Goal: Task Accomplishment & Management: Complete application form

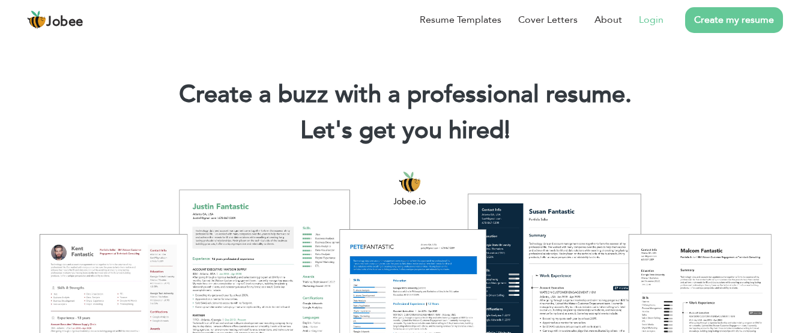
click at [649, 21] on link "Login" at bounding box center [651, 20] width 25 height 14
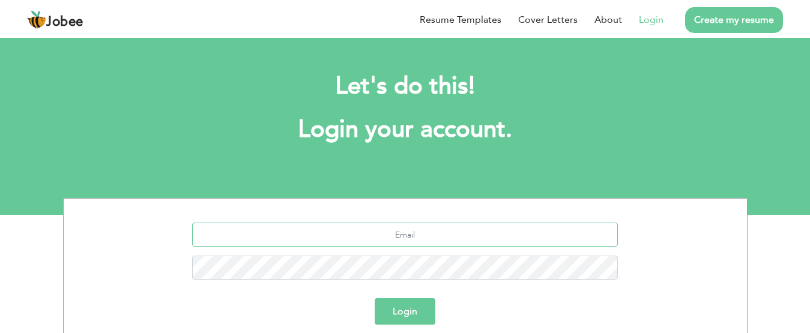
click at [420, 237] on input "text" at bounding box center [405, 235] width 426 height 24
click at [407, 235] on input "text" at bounding box center [405, 235] width 426 height 24
type input "[EMAIL_ADDRESS][DOMAIN_NAME]"
click at [393, 306] on button "Login" at bounding box center [405, 311] width 61 height 26
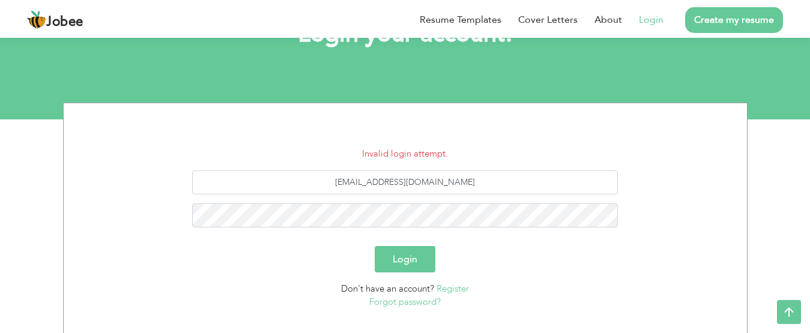
scroll to position [96, 0]
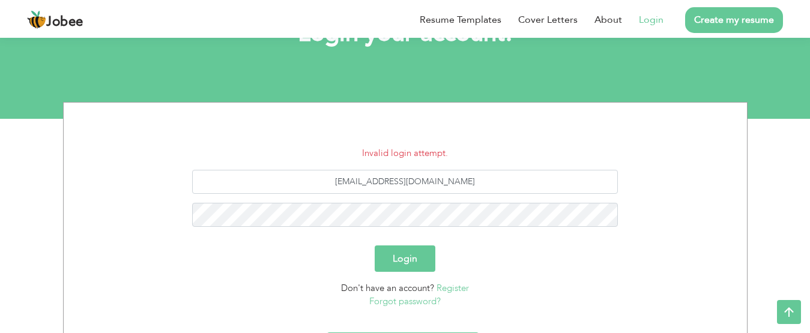
click at [401, 253] on button "Login" at bounding box center [405, 259] width 61 height 26
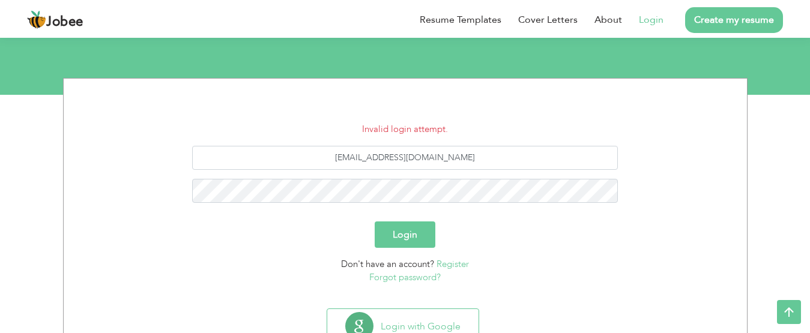
scroll to position [144, 0]
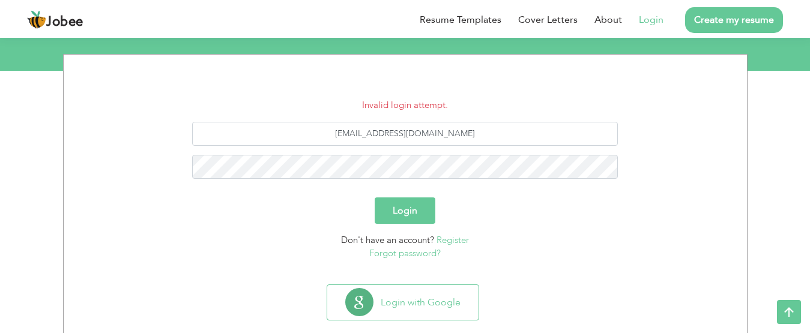
click at [398, 255] on link "Forgot password?" at bounding box center [404, 253] width 71 height 12
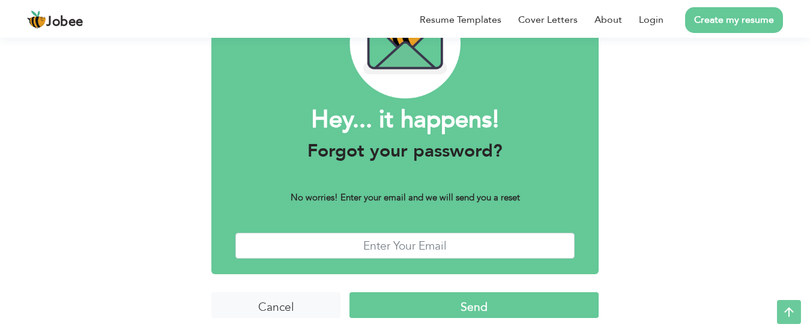
scroll to position [99, 0]
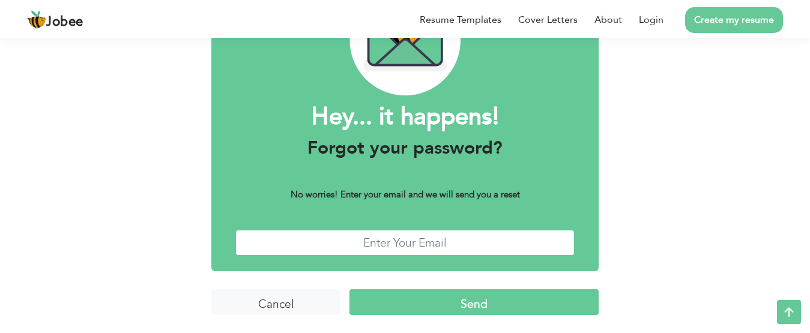
click at [484, 250] on input "text" at bounding box center [404, 243] width 339 height 26
type input "irfanmukhtar42@gmail.com"
click at [441, 304] on input "Send" at bounding box center [473, 302] width 249 height 26
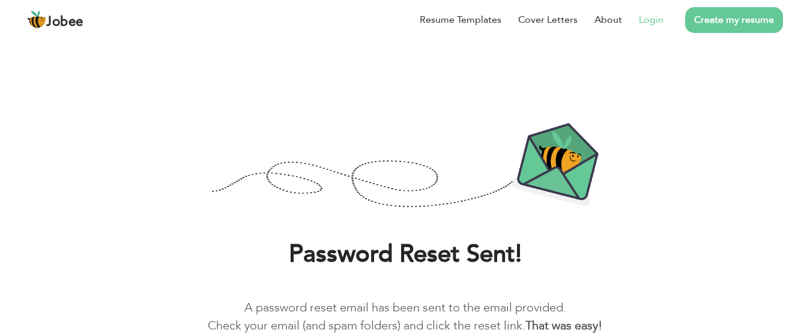
click at [649, 21] on link "Login" at bounding box center [651, 20] width 25 height 14
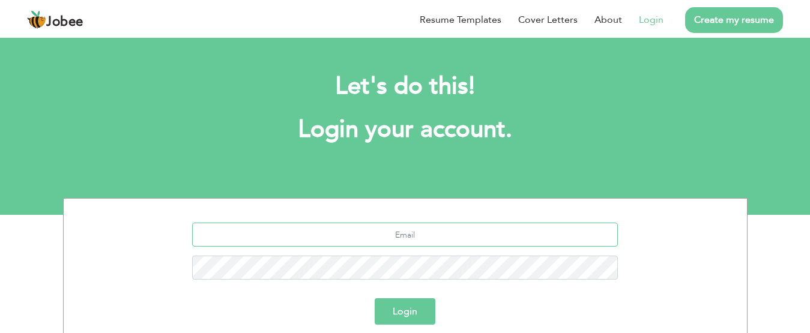
click at [350, 244] on input "text" at bounding box center [405, 235] width 426 height 24
type input "irfanmukhtar42@gmail.com"
click at [392, 303] on button "Login" at bounding box center [405, 311] width 61 height 26
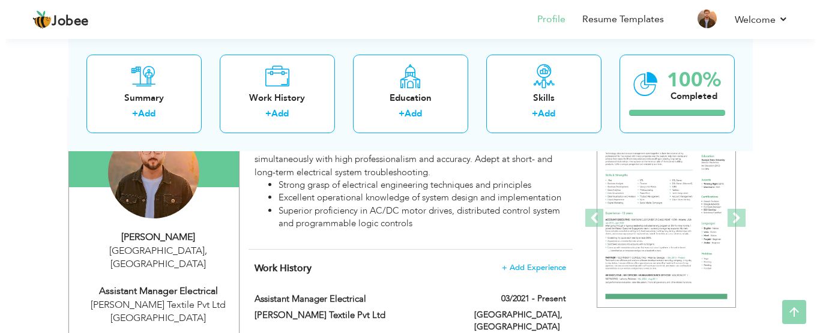
scroll to position [172, 0]
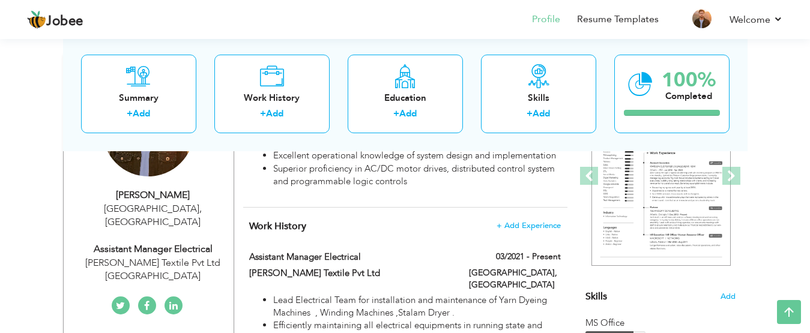
click at [183, 256] on div "[PERSON_NAME] Textile Pvt Ltd [GEOGRAPHIC_DATA]" at bounding box center [153, 270] width 161 height 28
type input "[PERSON_NAME]"
type input "Mukhtar"
type input "03014565632"
select select "number:166"
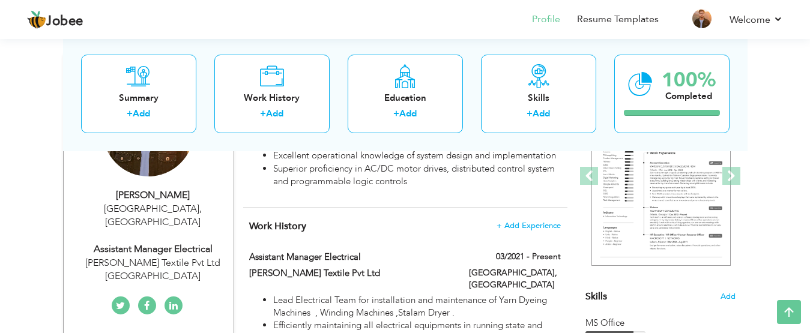
type input "[GEOGRAPHIC_DATA]"
select select "number:15"
type input "[PERSON_NAME] Textile Pvt Ltd [GEOGRAPHIC_DATA]"
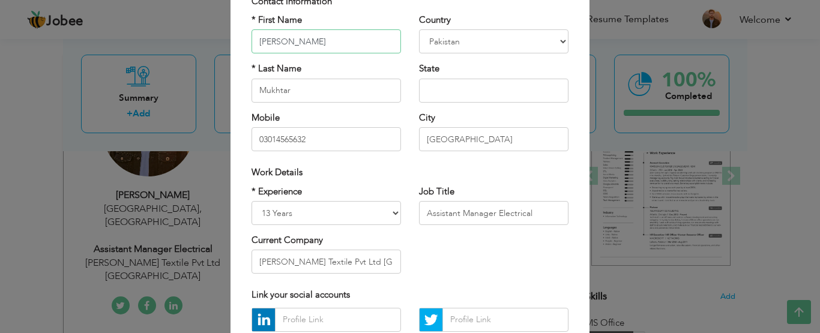
scroll to position [100, 0]
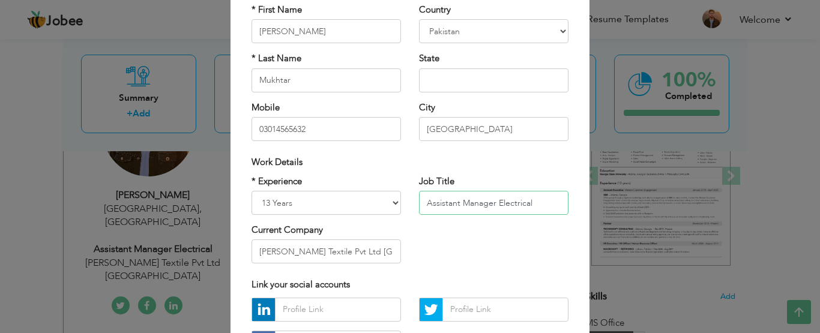
click at [532, 204] on input "Assistant Manager Electrical" at bounding box center [494, 203] width 150 height 24
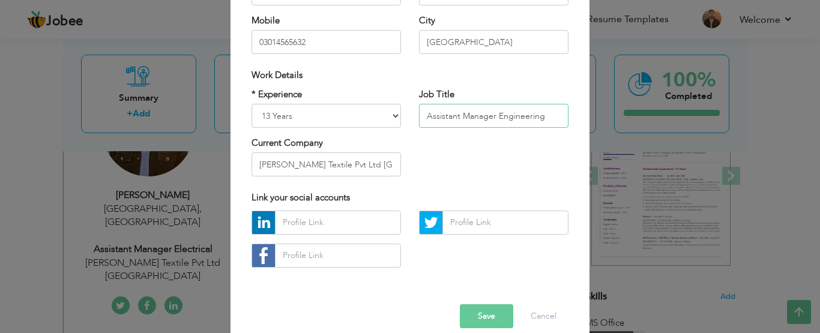
scroll to position [204, 0]
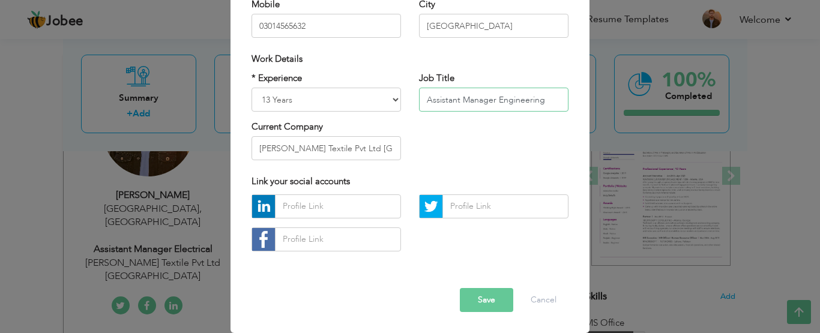
type input "Assistant Manager Engineering"
click at [480, 298] on button "Save" at bounding box center [486, 300] width 53 height 24
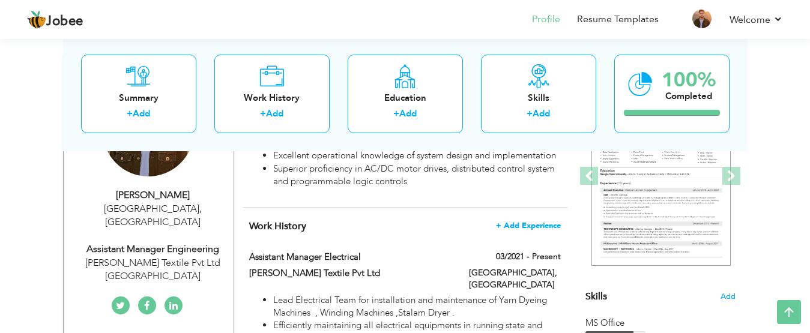
click at [539, 224] on span "+ Add Experience" at bounding box center [528, 226] width 65 height 8
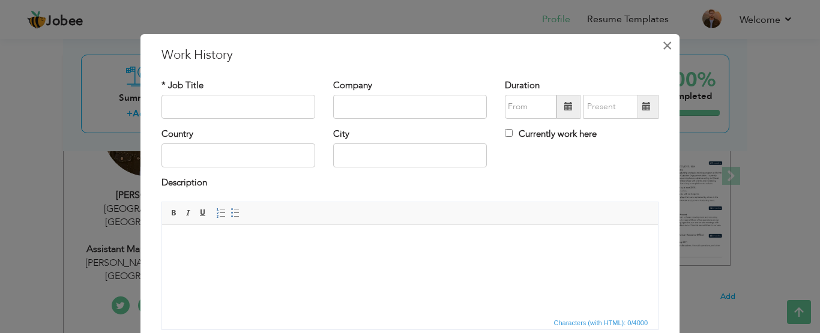
click at [662, 43] on span "×" at bounding box center [667, 46] width 10 height 22
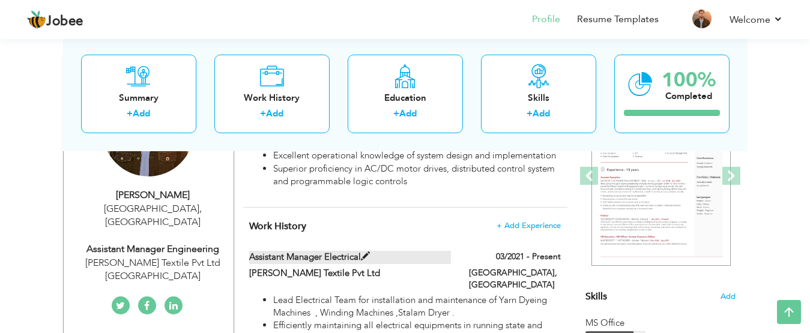
click at [367, 257] on span at bounding box center [365, 256] width 9 height 9
type input "Assistant Manager Electrical"
type input "[PERSON_NAME] Textile Pvt Ltd"
type input "03/2021"
type input "[GEOGRAPHIC_DATA]"
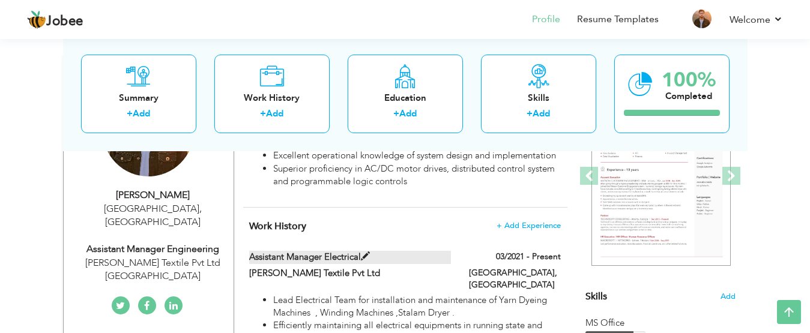
type input "[GEOGRAPHIC_DATA]"
checkbox input "true"
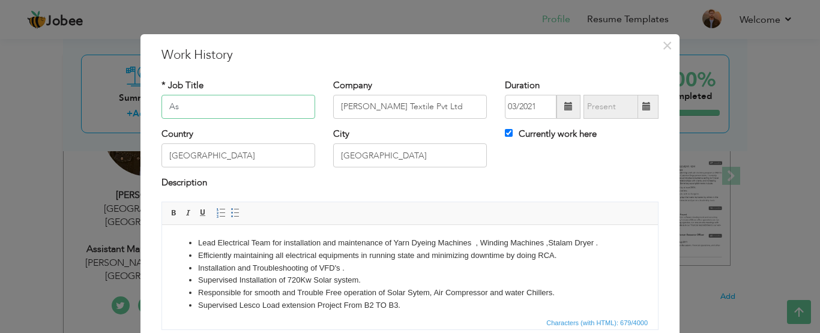
type input "A"
type input "Team Lead Electrical"
click at [643, 110] on span at bounding box center [647, 106] width 8 height 8
click at [643, 105] on span at bounding box center [647, 106] width 8 height 8
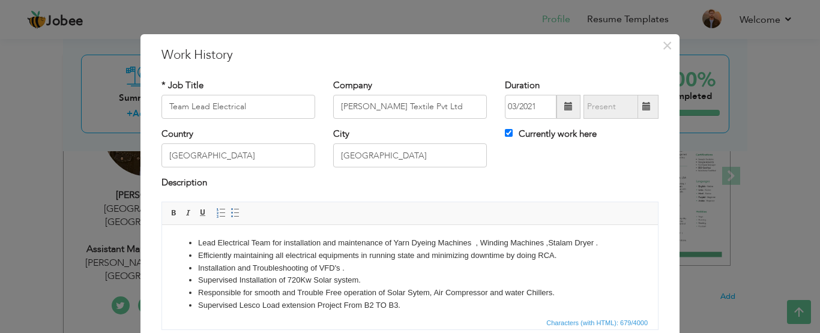
click at [643, 105] on span at bounding box center [647, 106] width 8 height 8
click at [505, 133] on input "Currently work here" at bounding box center [509, 133] width 8 height 8
checkbox input "false"
click at [643, 110] on span at bounding box center [647, 106] width 8 height 8
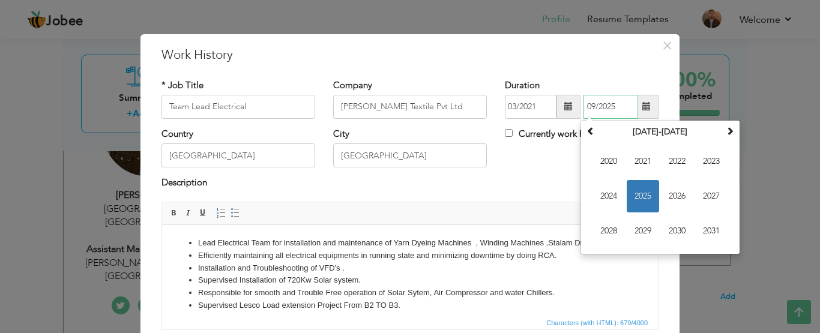
click at [639, 193] on span "2025" at bounding box center [643, 196] width 32 height 32
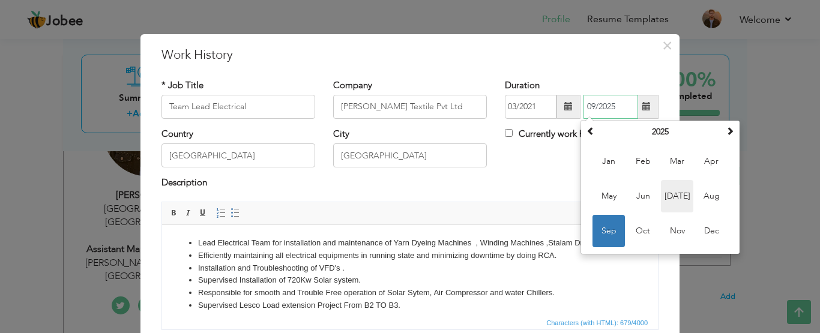
click at [671, 202] on span "Jul" at bounding box center [677, 196] width 32 height 32
type input "07/2025"
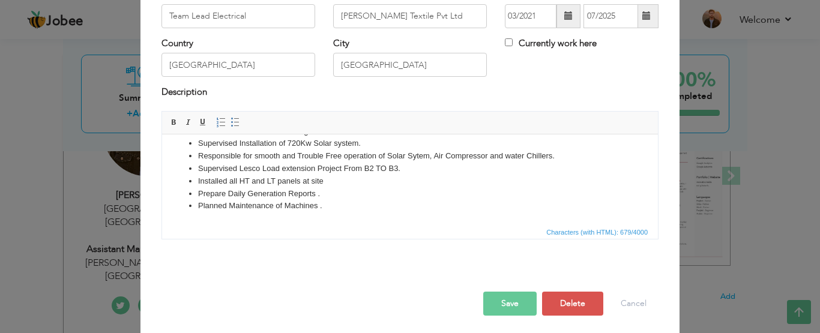
scroll to position [94, 0]
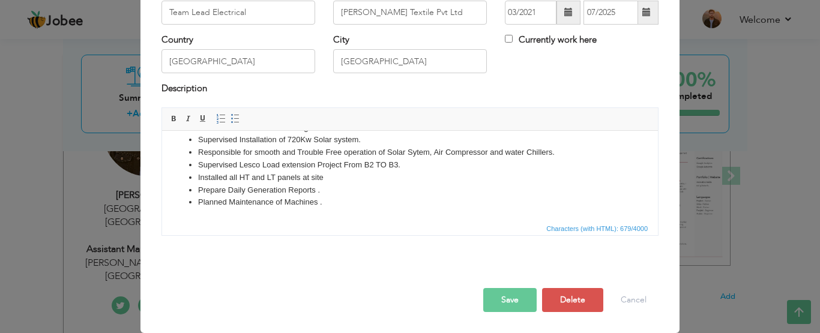
click at [494, 303] on button "Save" at bounding box center [509, 300] width 53 height 24
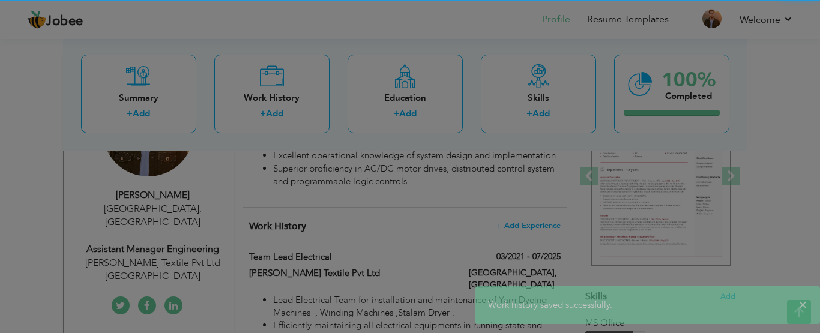
scroll to position [0, 0]
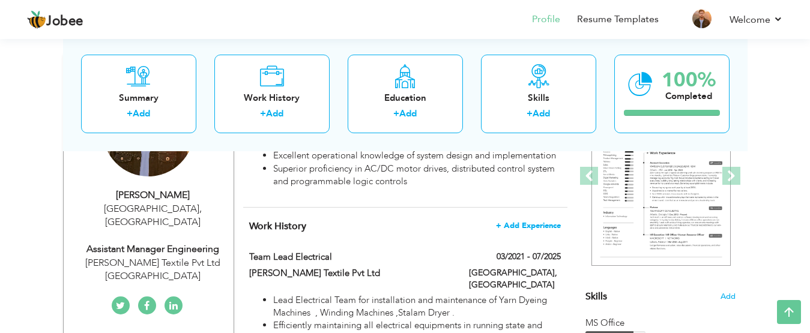
click at [523, 225] on span "+ Add Experience" at bounding box center [528, 226] width 65 height 8
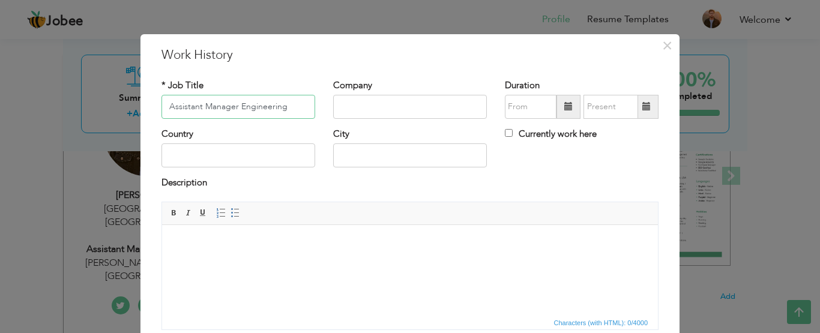
type input "Assistant Manager Engineering"
click at [564, 109] on span at bounding box center [568, 106] width 8 height 8
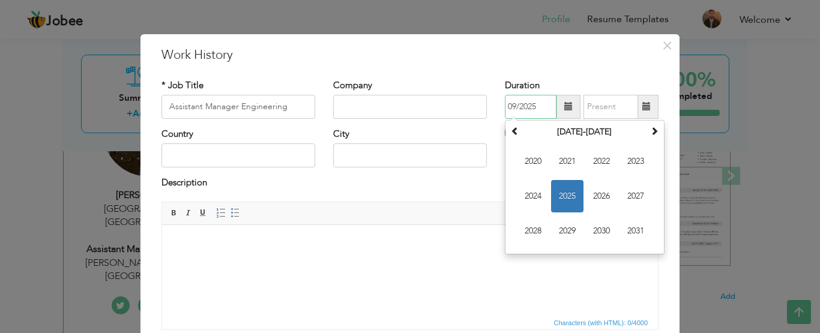
click at [560, 189] on span "2025" at bounding box center [567, 196] width 32 height 32
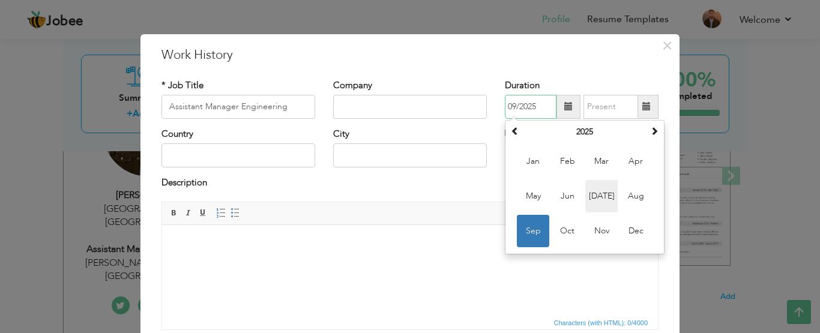
click at [601, 193] on span "Jul" at bounding box center [601, 196] width 32 height 32
type input "07/2025"
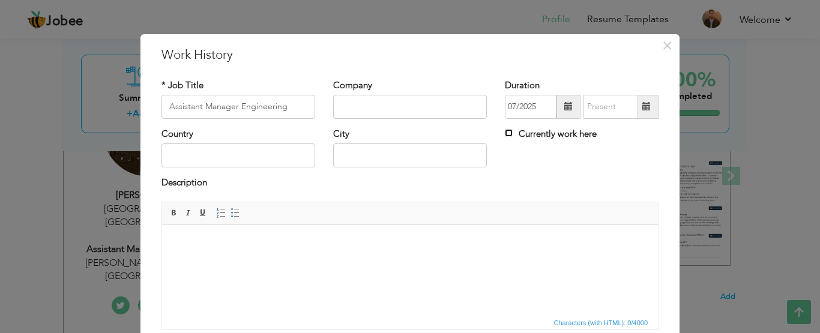
click at [506, 132] on input "Currently work here" at bounding box center [509, 133] width 8 height 8
checkbox input "true"
click at [279, 158] on input "text" at bounding box center [239, 156] width 154 height 24
type input "[GEOGRAPHIC_DATA]"
type input "[PERSON_NAME] Textile Pvt Ltd [GEOGRAPHIC_DATA]"
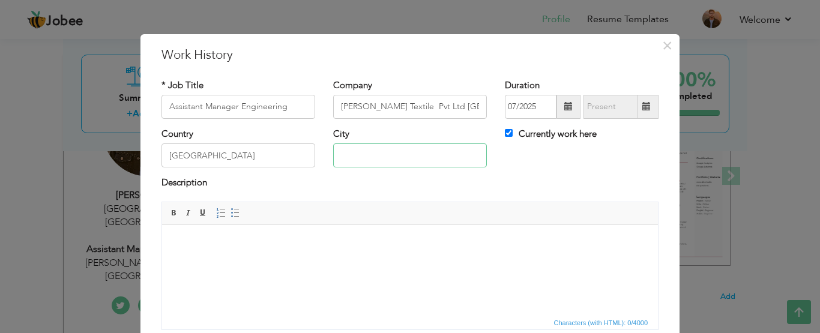
type input "[GEOGRAPHIC_DATA]"
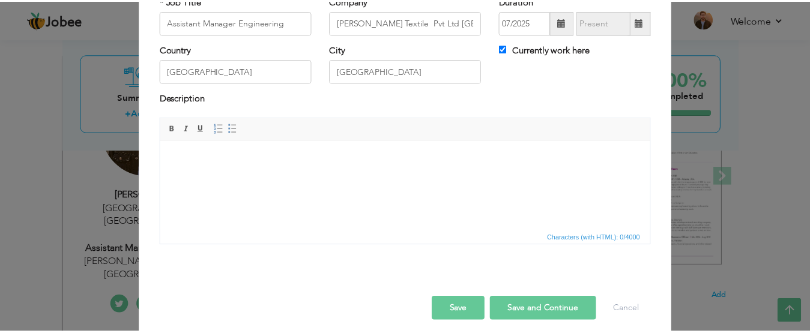
scroll to position [94, 0]
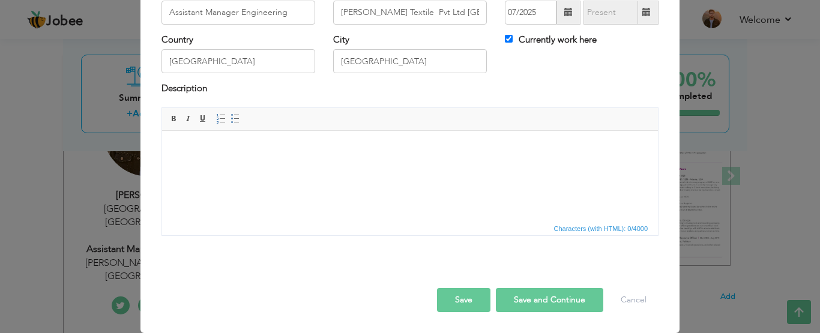
click at [449, 294] on button "Save" at bounding box center [463, 300] width 53 height 24
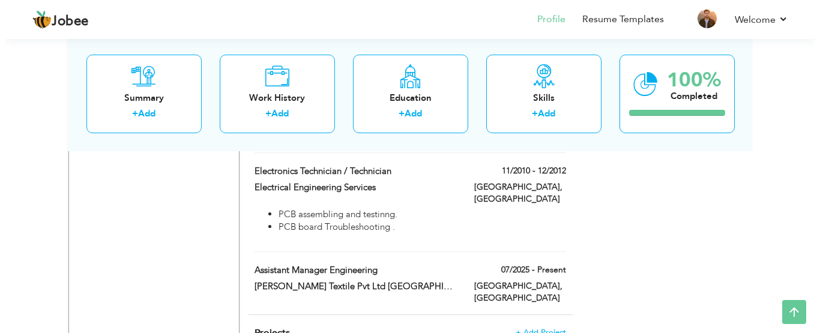
scroll to position [1037, 0]
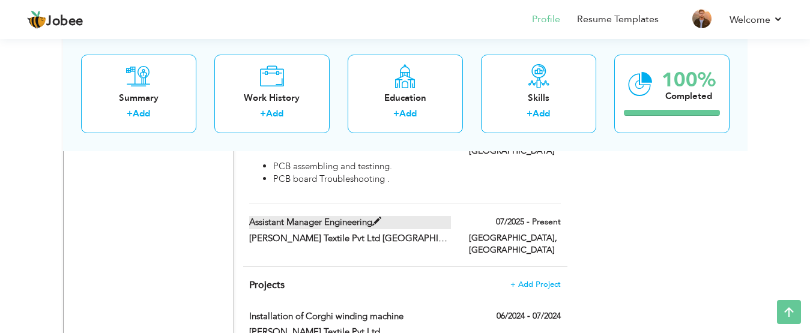
click at [381, 217] on span at bounding box center [376, 221] width 9 height 9
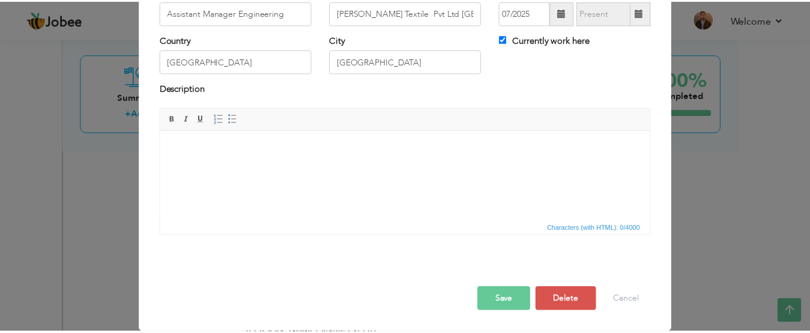
scroll to position [0, 0]
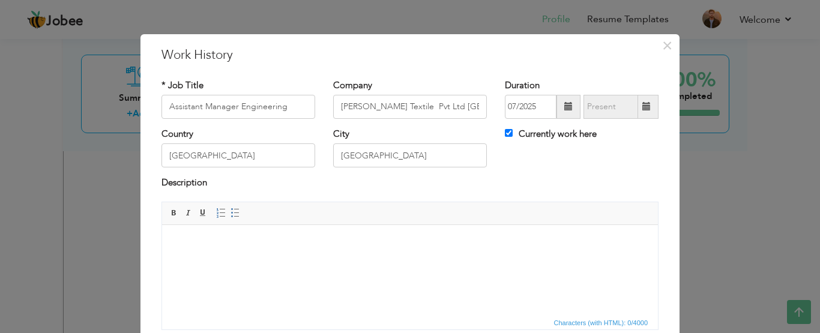
click at [195, 249] on html at bounding box center [410, 243] width 496 height 37
click at [662, 49] on span "×" at bounding box center [667, 46] width 10 height 22
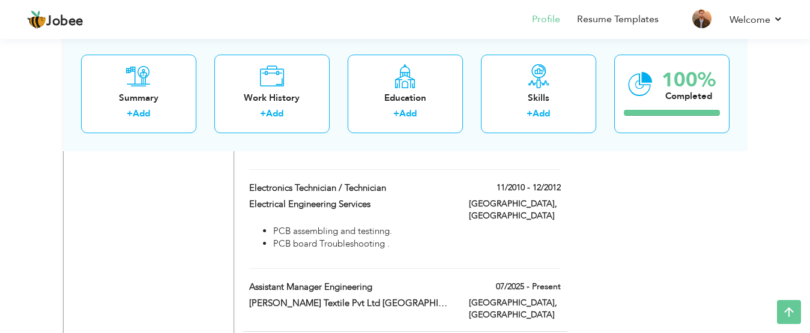
scroll to position [985, 0]
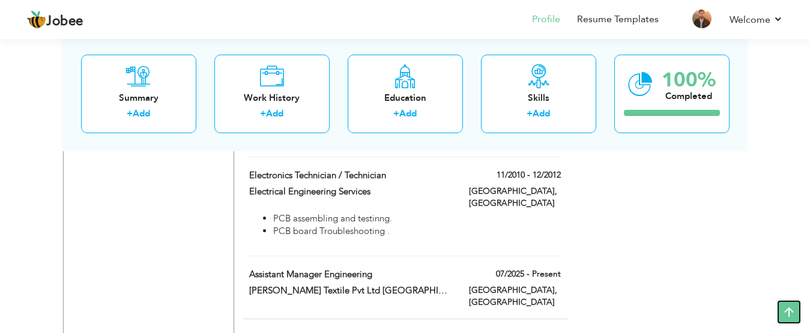
click at [793, 312] on icon at bounding box center [789, 312] width 24 height 24
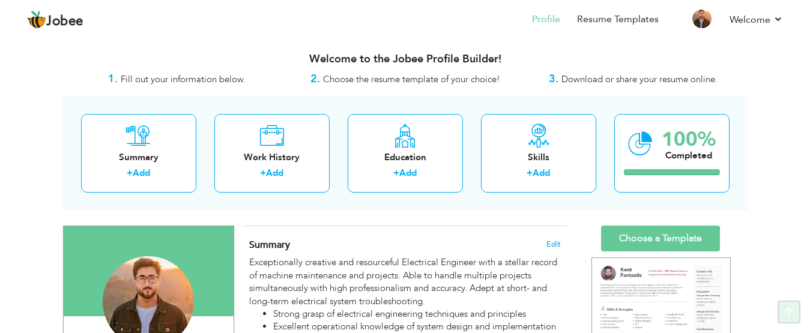
scroll to position [0, 0]
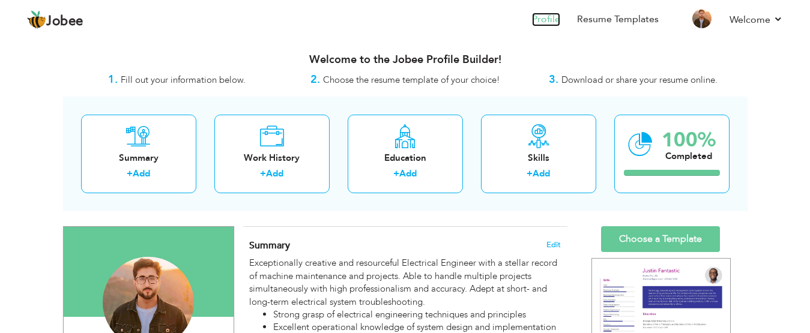
click at [546, 20] on link "Profile" at bounding box center [546, 20] width 28 height 14
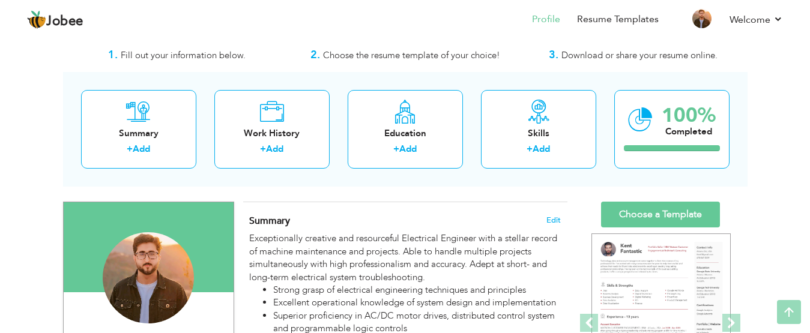
scroll to position [20, 0]
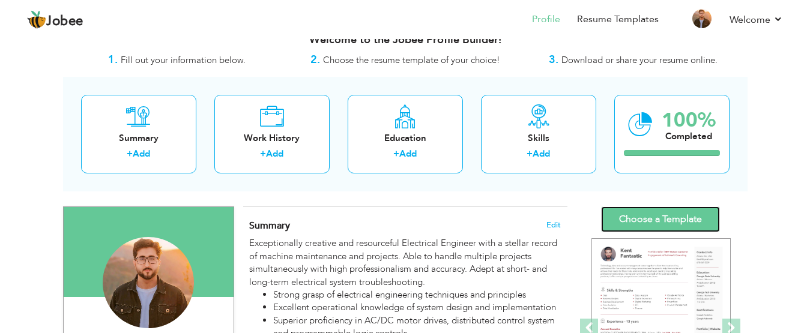
click at [619, 216] on link "Choose a Template" at bounding box center [660, 220] width 119 height 26
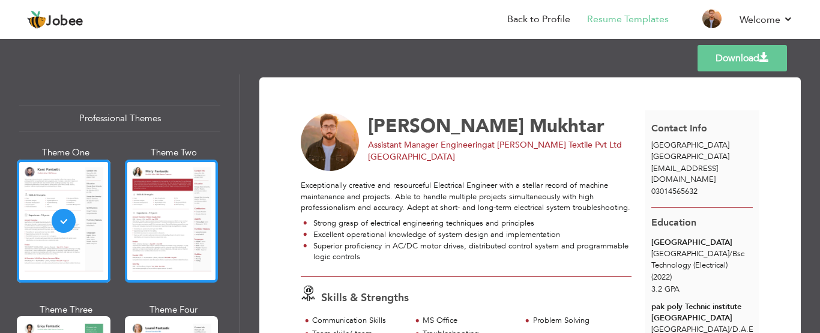
click at [188, 214] on div at bounding box center [172, 221] width 94 height 123
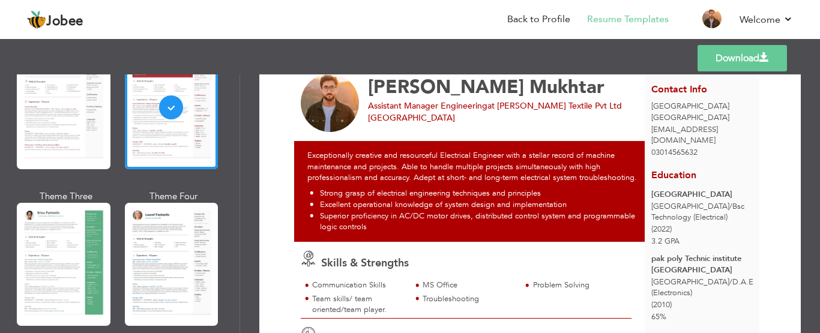
scroll to position [136, 0]
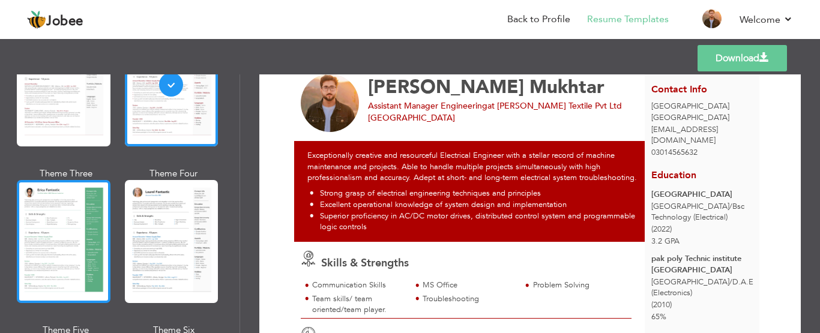
click at [66, 215] on div at bounding box center [64, 241] width 94 height 123
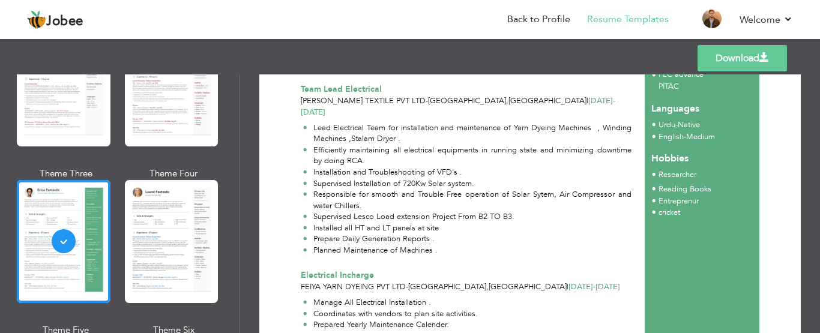
scroll to position [0, 0]
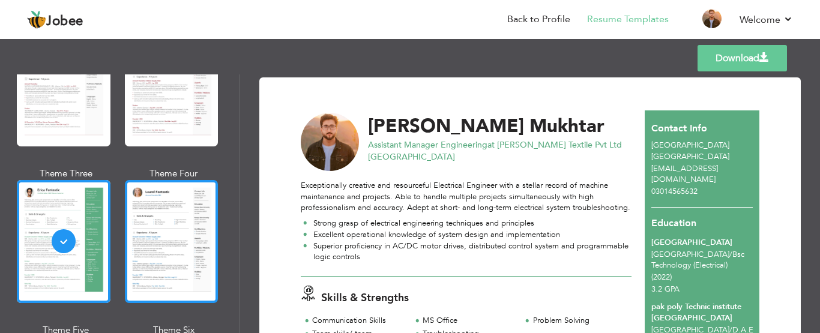
click at [181, 249] on div at bounding box center [172, 241] width 94 height 123
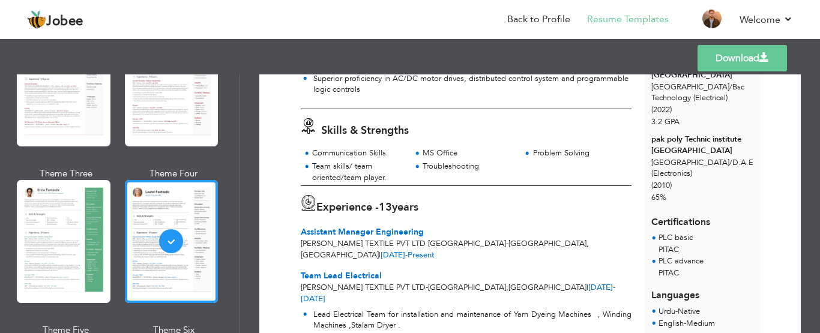
scroll to position [168, 0]
drag, startPoint x: 171, startPoint y: 276, endPoint x: 174, endPoint y: 251, distance: 24.7
click at [174, 251] on div at bounding box center [172, 241] width 94 height 123
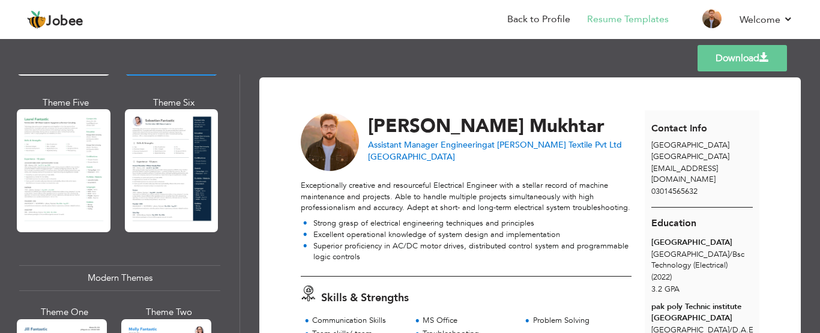
scroll to position [370, 0]
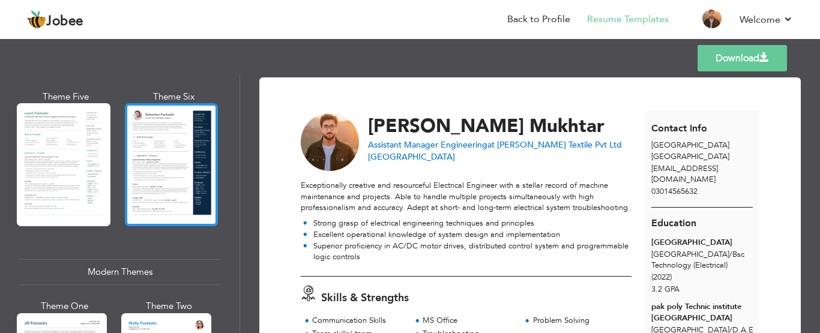
click at [156, 141] on div at bounding box center [172, 164] width 94 height 123
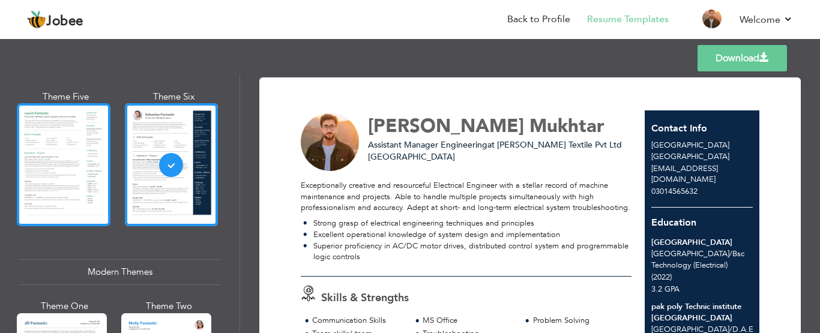
click at [64, 138] on div at bounding box center [64, 164] width 94 height 123
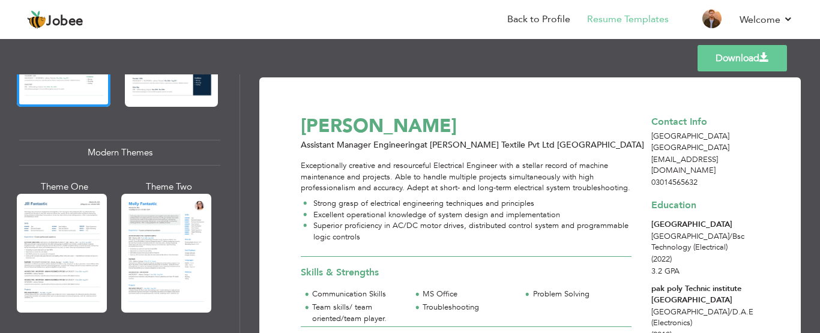
scroll to position [512, 0]
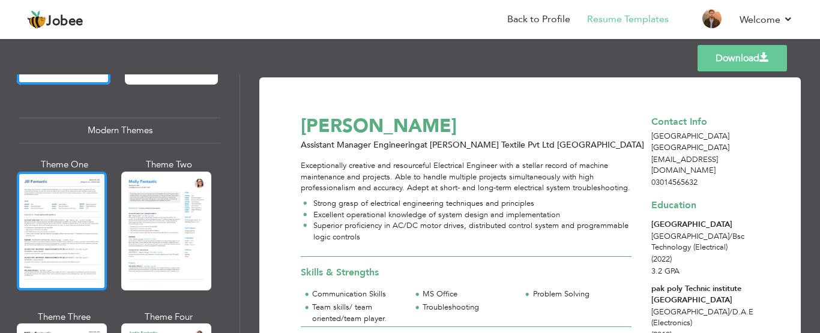
click at [68, 198] on div at bounding box center [62, 231] width 90 height 119
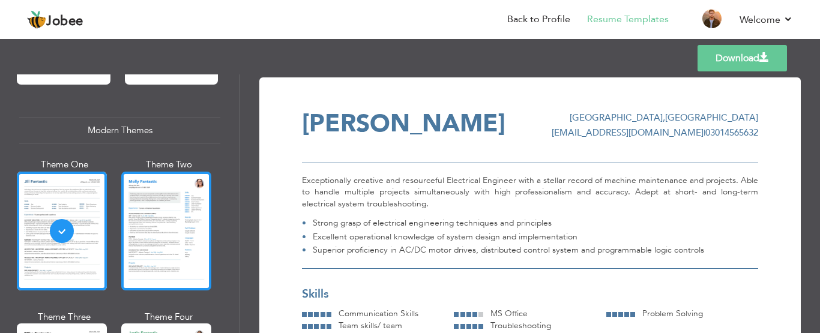
click at [152, 198] on div at bounding box center [166, 231] width 90 height 119
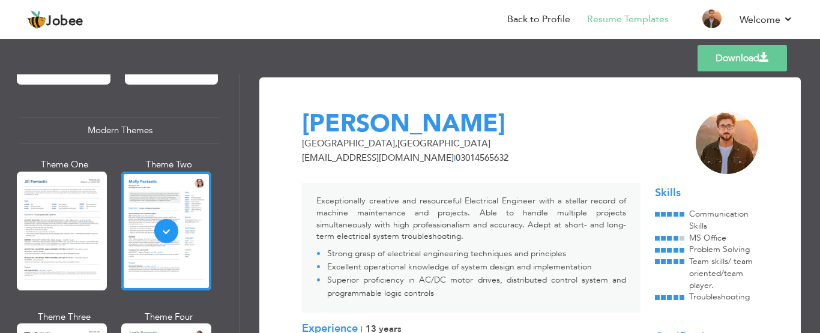
scroll to position [738, 0]
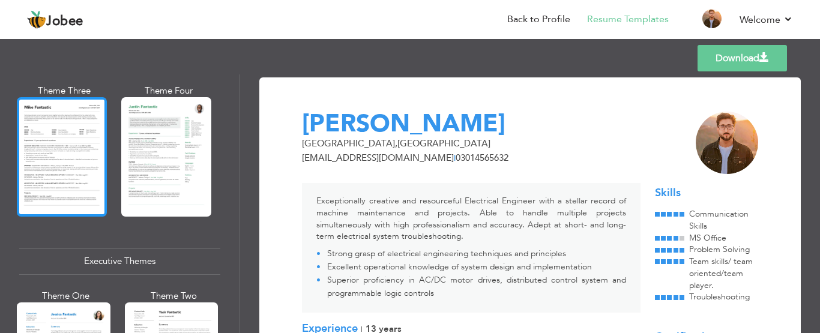
click at [73, 144] on div at bounding box center [62, 156] width 90 height 119
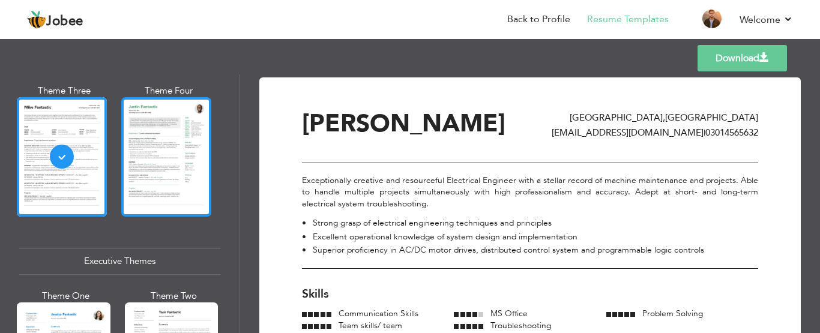
click at [162, 142] on div at bounding box center [166, 156] width 90 height 119
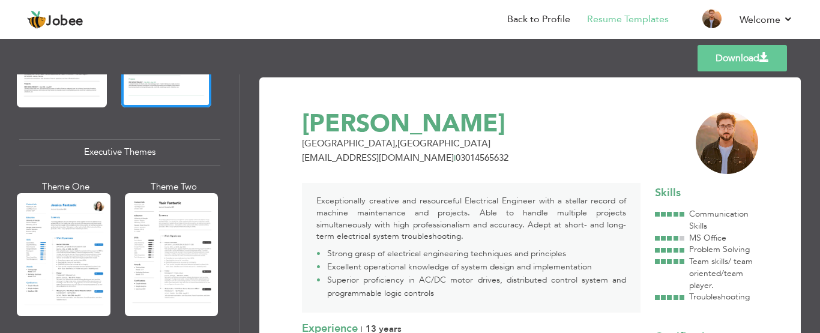
scroll to position [853, 0]
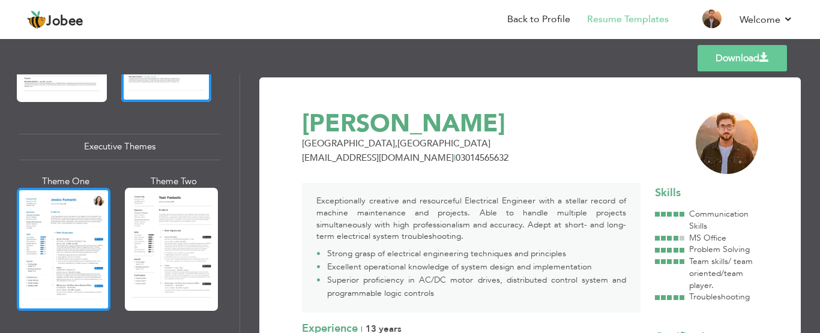
click at [57, 237] on div at bounding box center [64, 249] width 94 height 123
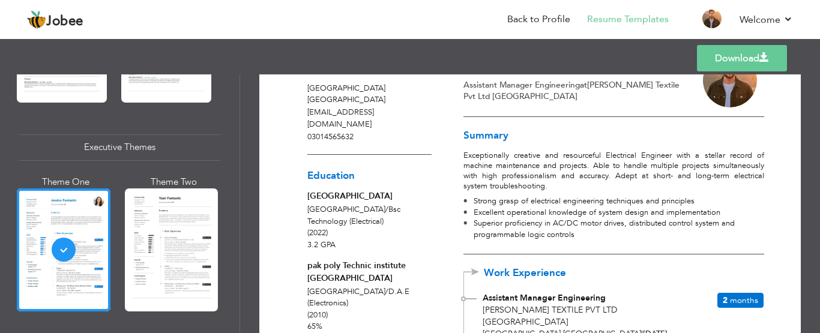
scroll to position [28, 0]
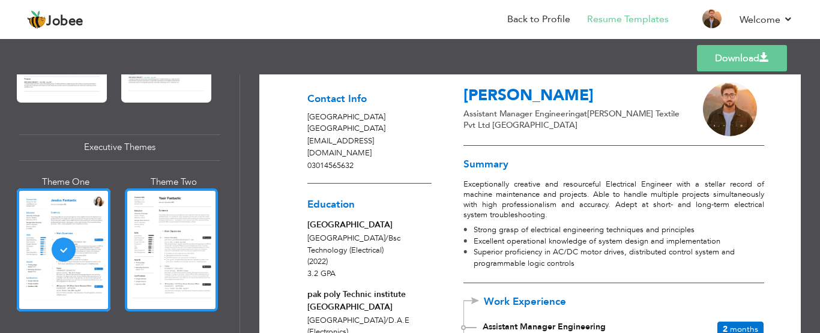
click at [191, 252] on div at bounding box center [172, 250] width 94 height 123
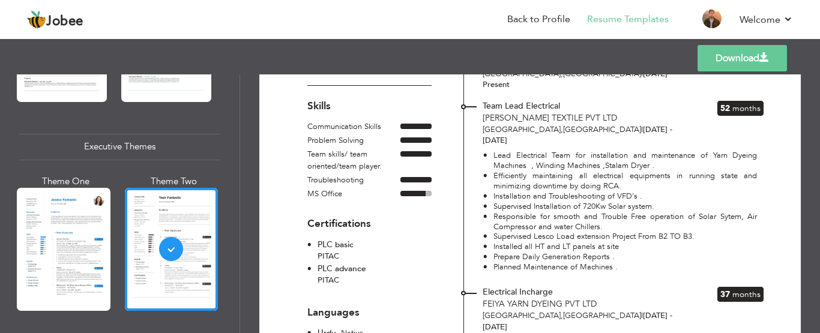
scroll to position [332, 0]
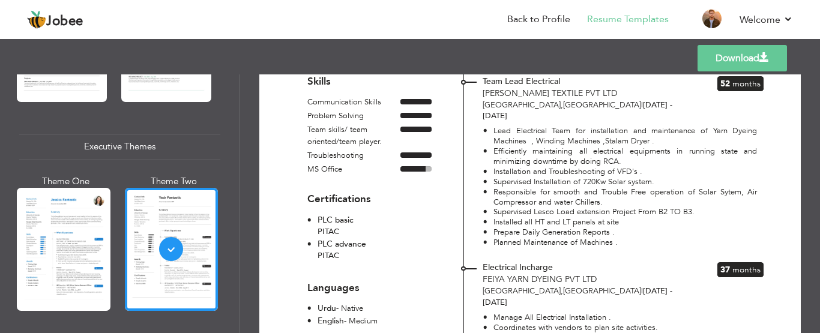
click at [721, 264] on span "37" at bounding box center [726, 269] width 10 height 11
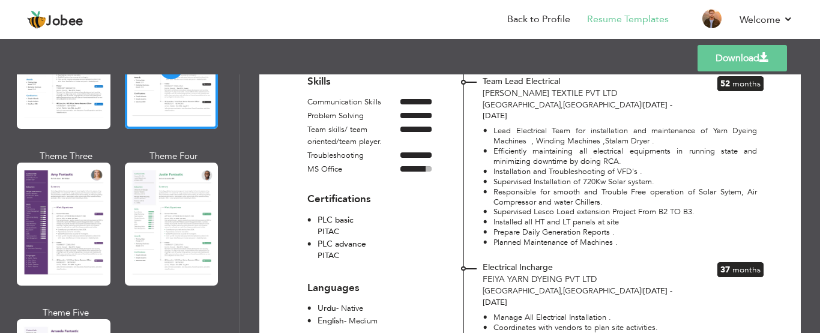
scroll to position [1052, 0]
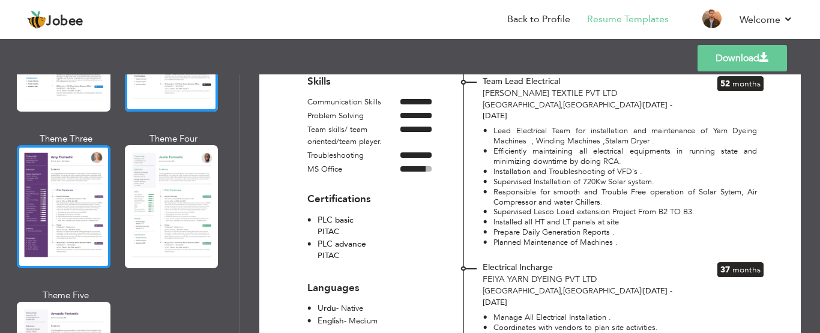
click at [26, 202] on div at bounding box center [64, 206] width 94 height 123
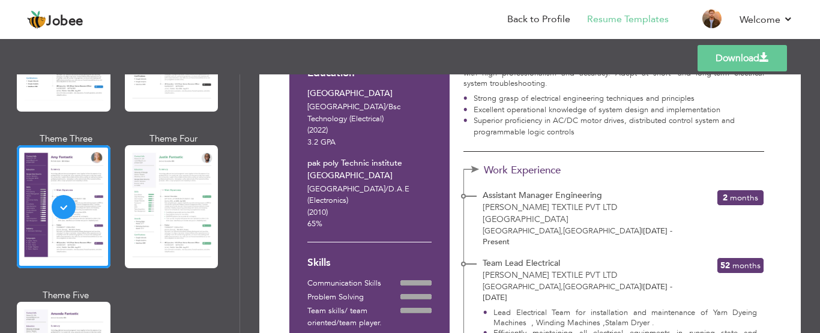
scroll to position [200, 0]
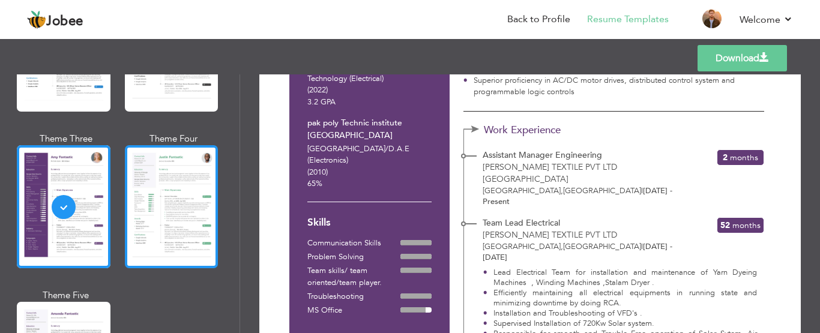
click at [202, 213] on div at bounding box center [172, 206] width 94 height 123
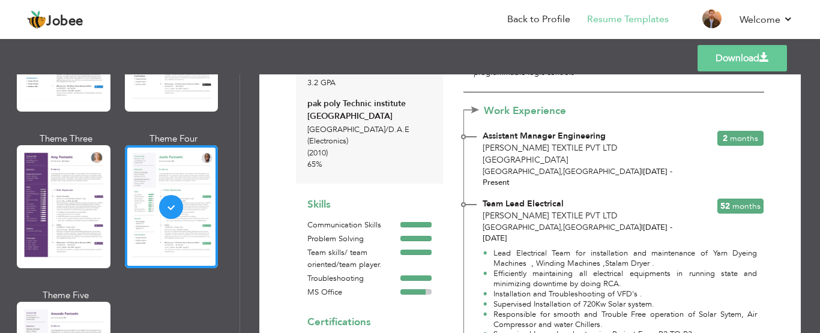
scroll to position [220, 0]
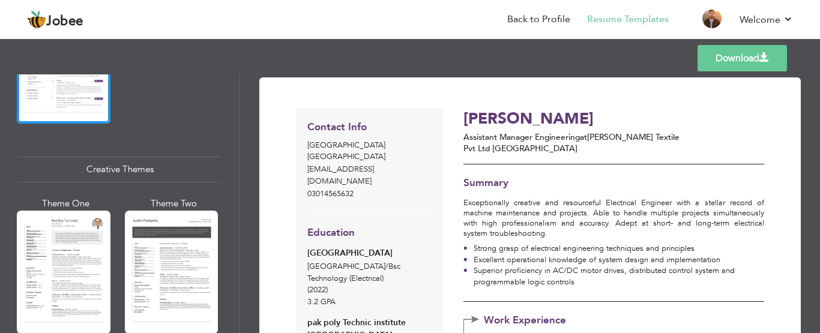
scroll to position [1360, 0]
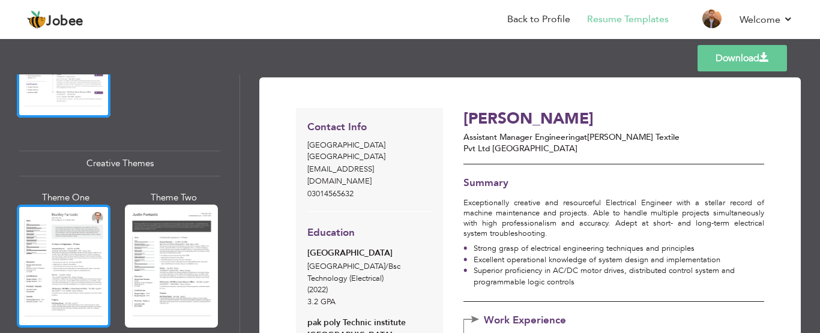
click at [47, 243] on div at bounding box center [64, 266] width 94 height 123
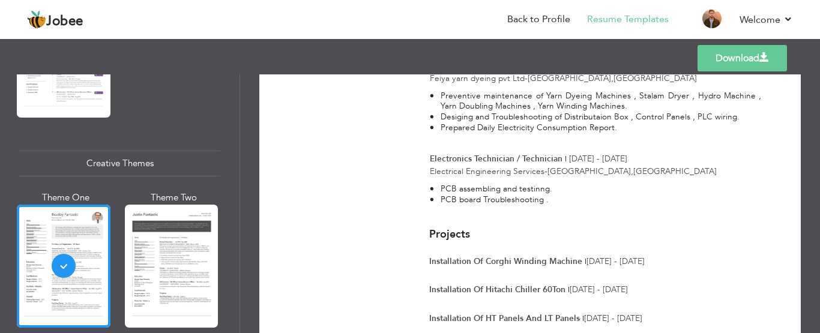
scroll to position [0, 0]
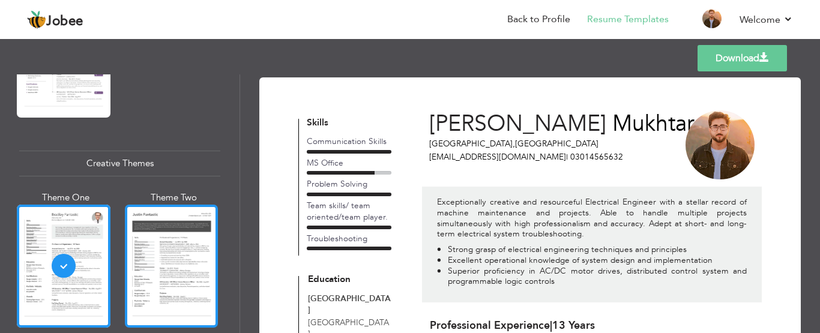
click at [186, 241] on div at bounding box center [172, 266] width 94 height 123
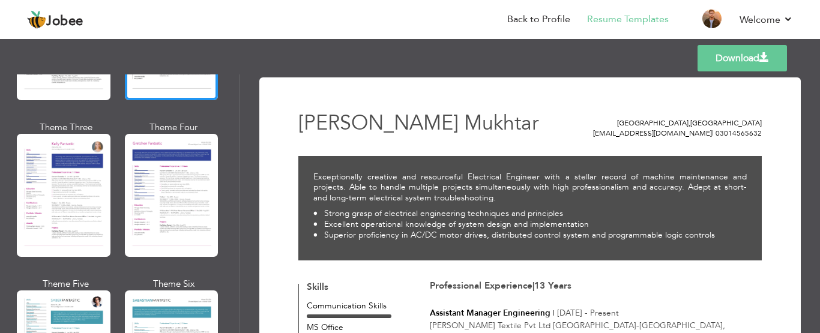
scroll to position [1598, 0]
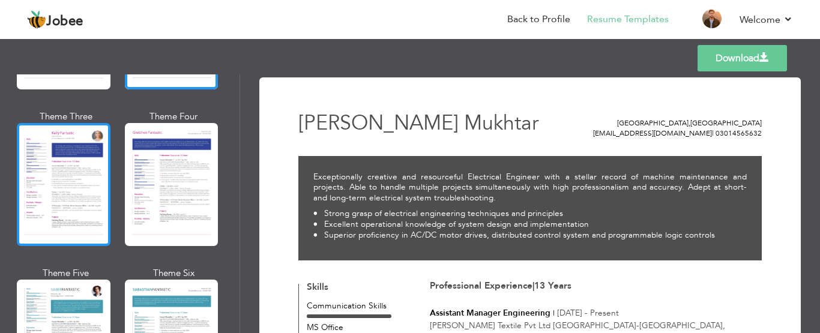
click at [63, 144] on div at bounding box center [64, 184] width 94 height 123
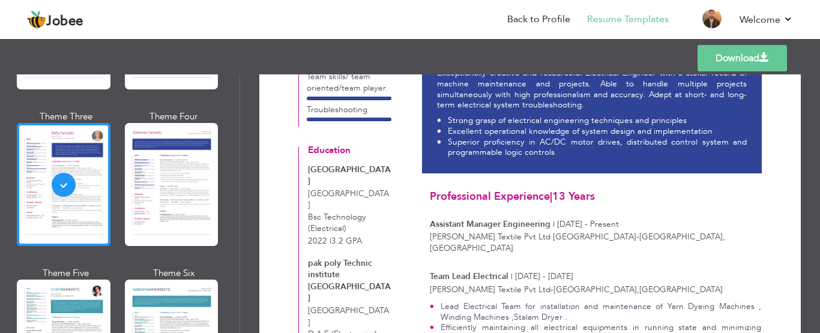
scroll to position [0, 0]
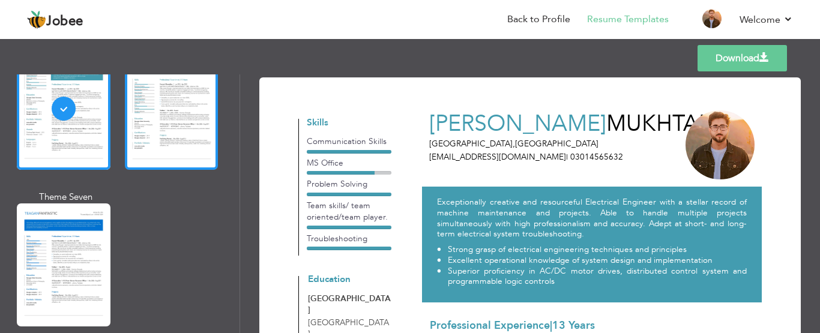
scroll to position [1859, 0]
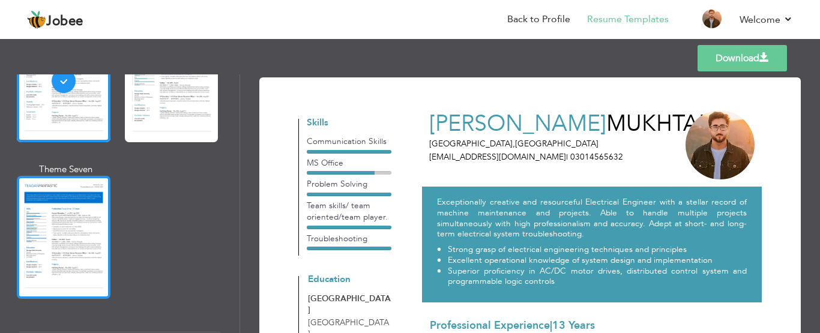
click at [63, 209] on div at bounding box center [64, 237] width 94 height 123
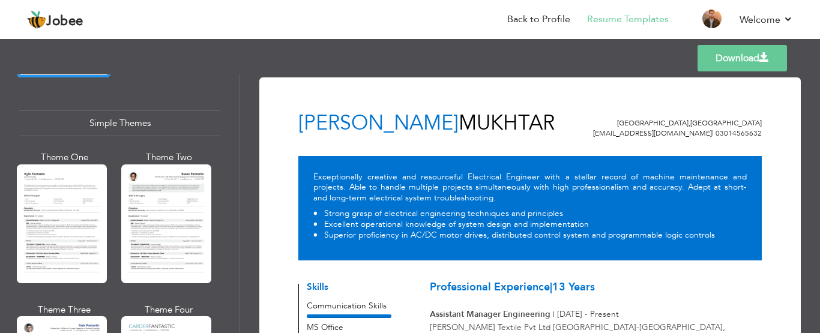
scroll to position [2095, 0]
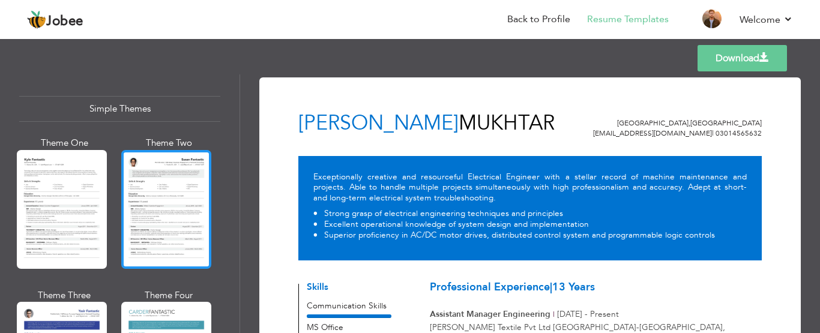
click at [157, 184] on div at bounding box center [166, 209] width 90 height 119
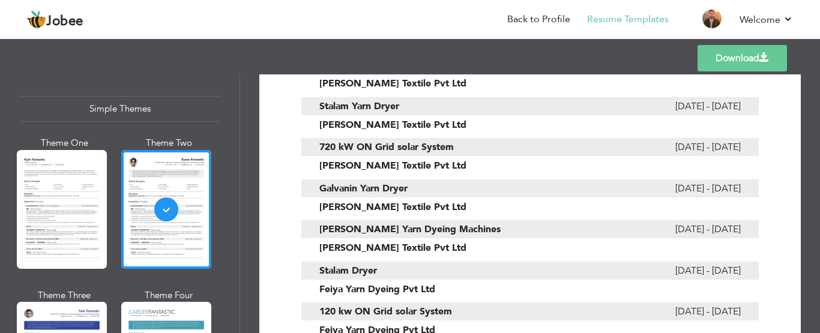
scroll to position [0, 0]
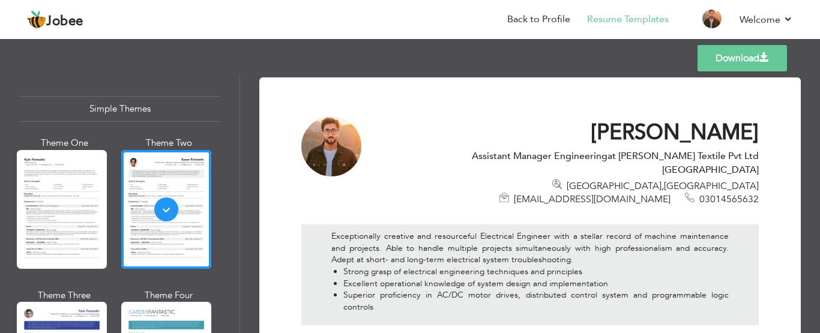
drag, startPoint x: 235, startPoint y: 308, endPoint x: 235, endPoint y: 315, distance: 6.6
click at [235, 315] on div "Professional Themes Theme One Theme Two Theme Three Theme Six" at bounding box center [120, 203] width 240 height 259
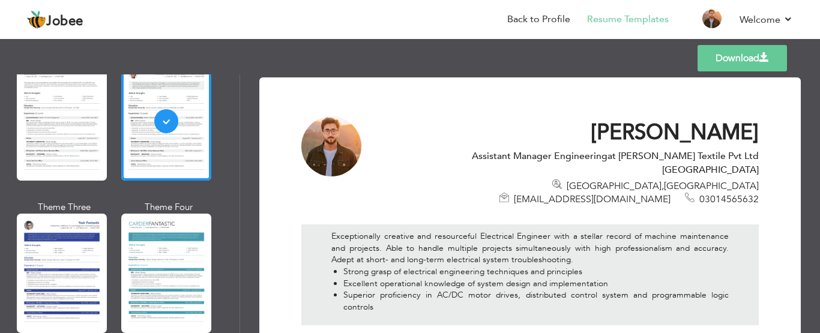
scroll to position [2189, 0]
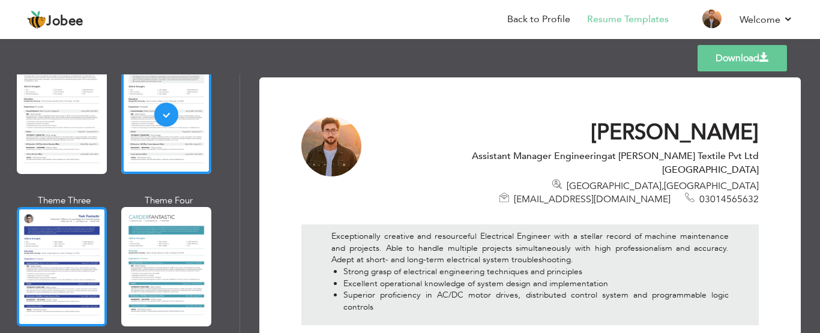
click at [82, 230] on div at bounding box center [62, 266] width 90 height 119
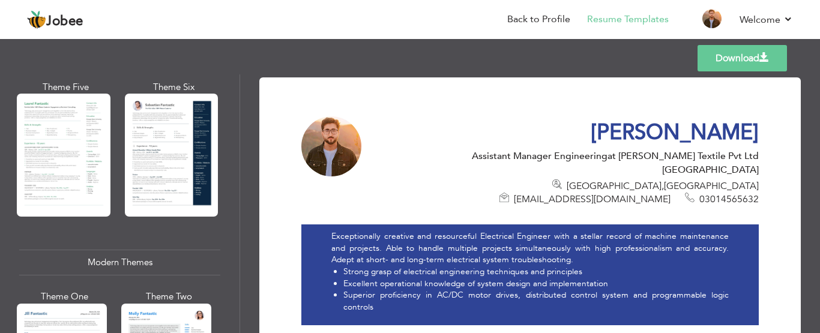
scroll to position [0, 0]
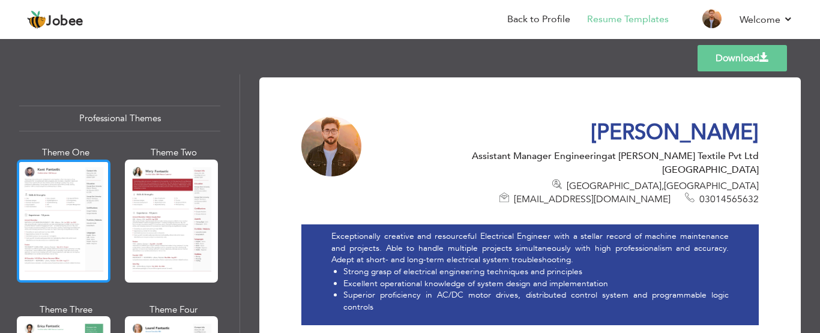
click at [77, 219] on div at bounding box center [64, 221] width 94 height 123
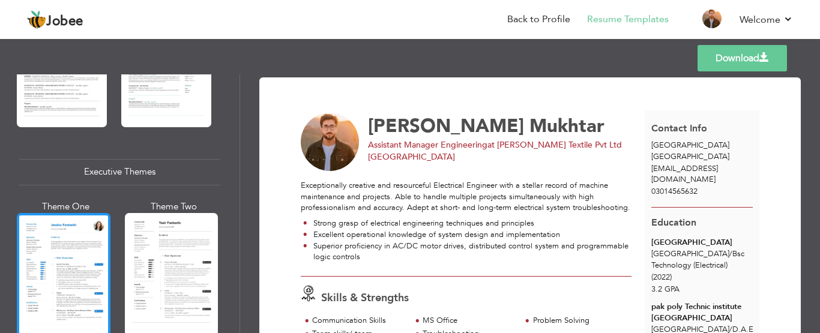
scroll to position [829, 0]
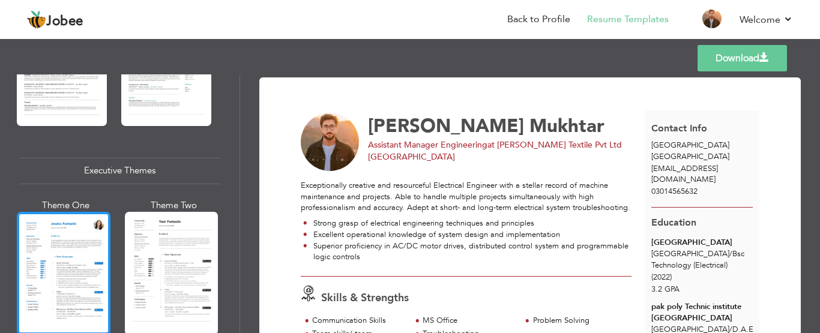
click at [63, 246] on div at bounding box center [64, 273] width 94 height 123
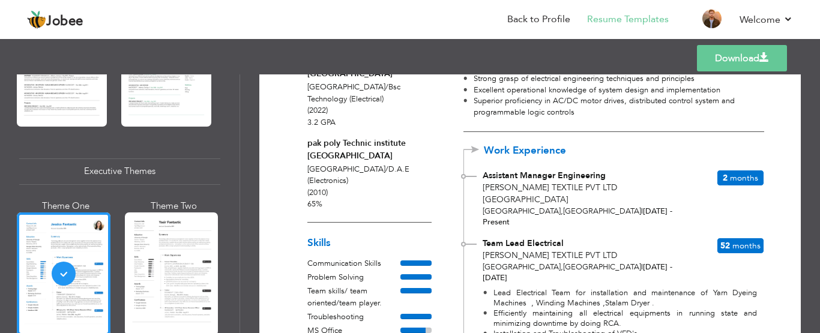
scroll to position [52, 0]
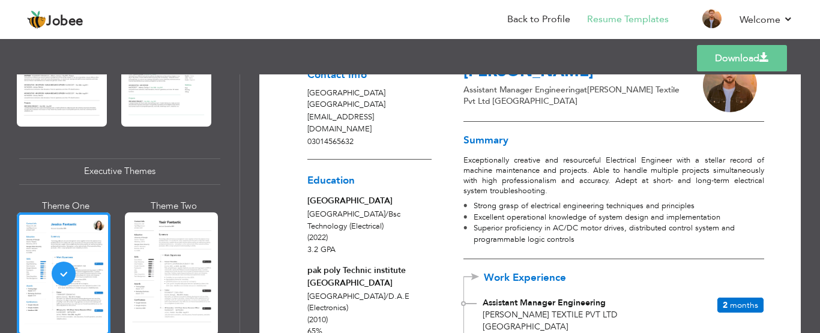
click at [752, 307] on span "Months" at bounding box center [744, 305] width 28 height 11
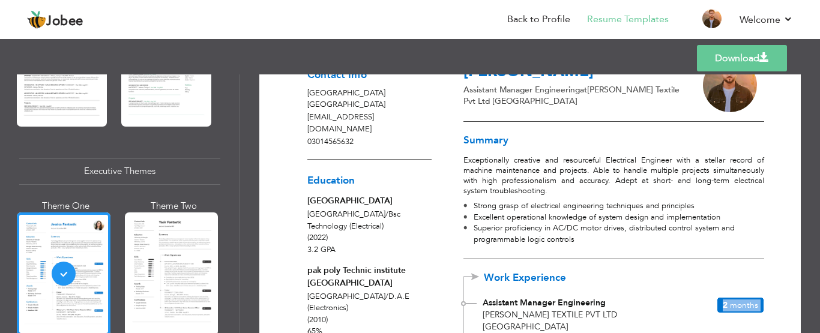
click at [752, 307] on span "Months" at bounding box center [744, 305] width 28 height 11
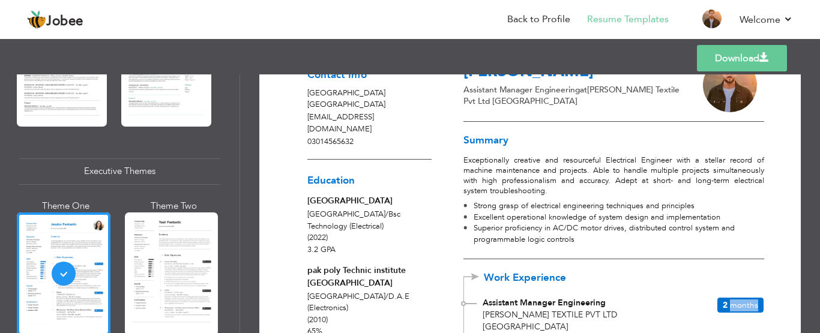
click at [752, 307] on span "Months" at bounding box center [744, 305] width 28 height 11
drag, startPoint x: 89, startPoint y: 261, endPoint x: 50, endPoint y: 249, distance: 40.7
click at [50, 249] on div at bounding box center [64, 274] width 94 height 123
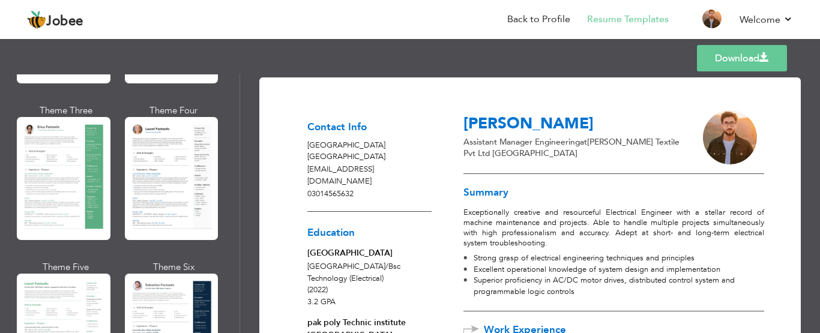
scroll to position [0, 0]
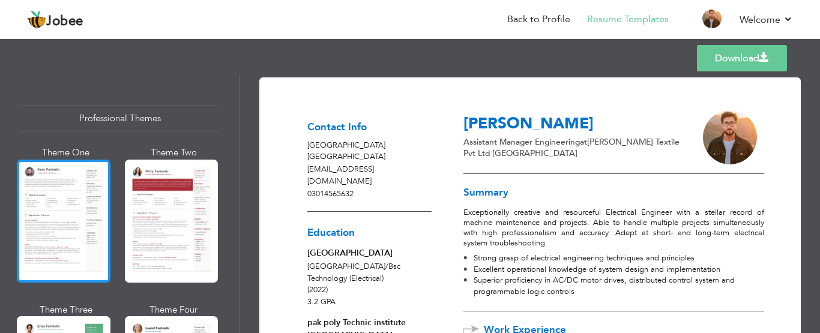
click at [59, 214] on div at bounding box center [64, 221] width 94 height 123
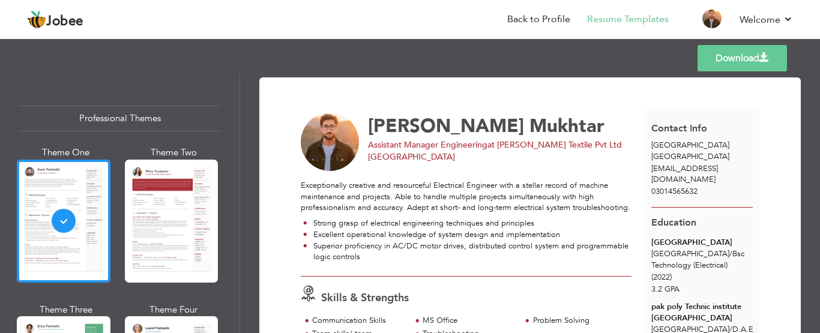
click at [758, 52] on link "Download" at bounding box center [742, 58] width 89 height 26
